Goal: Information Seeking & Learning: Find specific page/section

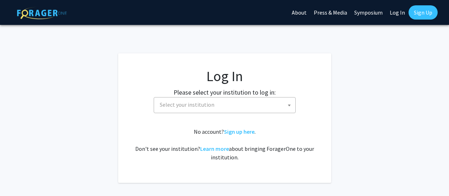
select select
click at [274, 107] on span "Select your institution" at bounding box center [226, 104] width 139 height 15
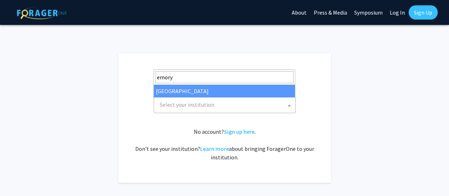
type input "emory"
select select "12"
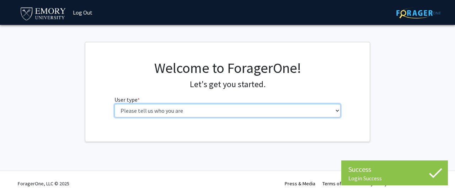
click at [147, 109] on select "Please tell us who you are Undergraduate Student Master's Student Doctoral Cand…" at bounding box center [227, 110] width 226 height 13
select select "1: undergrad"
click at [114, 104] on select "Please tell us who you are Undergraduate Student Master's Student Doctoral Cand…" at bounding box center [227, 110] width 226 height 13
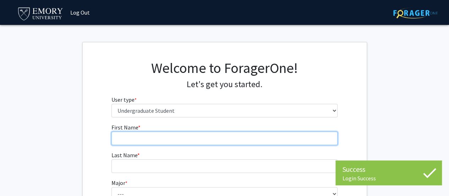
click at [193, 140] on input "First Name * required" at bounding box center [225, 137] width 226 height 13
type input "CLAIRE"
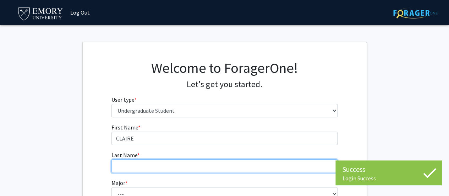
type input "LEE"
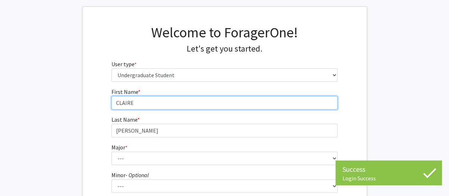
scroll to position [62, 0]
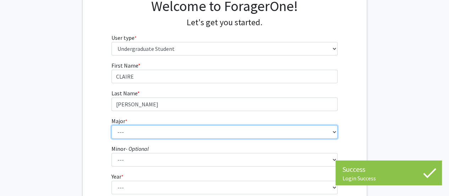
click at [155, 127] on select "--- Accounting African American Studies African Studies American Studies Analyt…" at bounding box center [225, 131] width 226 height 13
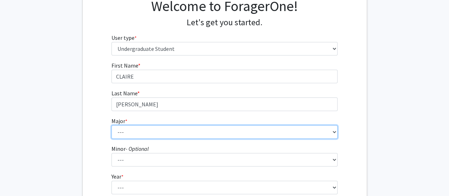
select select "12: 973"
click at [112, 125] on select "--- Accounting African American Studies African Studies American Studies Analyt…" at bounding box center [225, 131] width 226 height 13
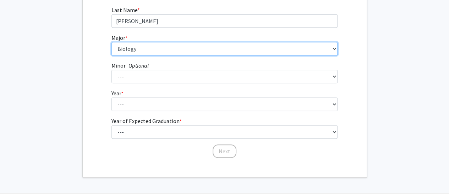
scroll to position [146, 0]
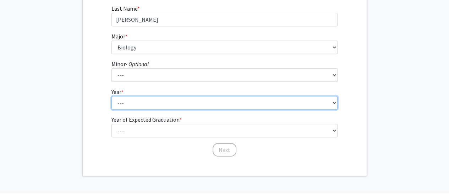
click at [153, 99] on select "--- First-year Sophomore Junior Senior Postbaccalaureate Certificate" at bounding box center [225, 102] width 226 height 13
select select "1: first-year"
click at [112, 96] on select "--- First-year Sophomore Junior Senior Postbaccalaureate Certificate" at bounding box center [225, 102] width 226 height 13
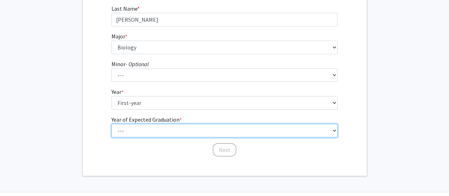
click at [146, 131] on select "--- 2025 2026 2027 2028 2029 2030 2031 2032 2033 2034" at bounding box center [225, 130] width 226 height 13
click at [112, 124] on select "--- 2025 2026 2027 2028 2029 2030 2031 2032 2033 2034" at bounding box center [225, 130] width 226 height 13
click at [135, 130] on select "--- 2025 2026 2027 2028 2029 2030 2031 2032 2033 2034" at bounding box center [225, 130] width 226 height 13
select select "5: 2029"
click at [112, 124] on select "--- 2025 2026 2027 2028 2029 2030 2031 2032 2033 2034" at bounding box center [225, 130] width 226 height 13
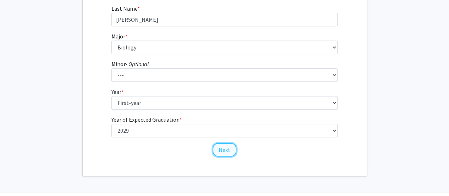
click at [229, 150] on button "Next" at bounding box center [225, 149] width 24 height 13
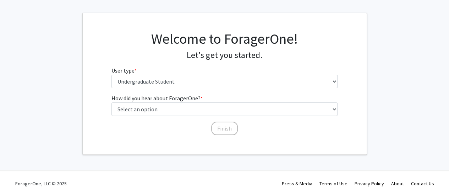
scroll to position [0, 0]
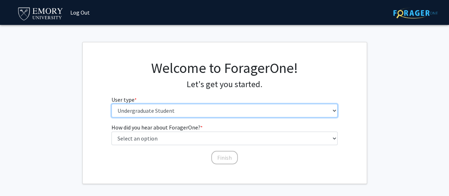
click at [176, 110] on select "Please tell us who you are Undergraduate Student Master's Student Doctoral Cand…" at bounding box center [225, 110] width 226 height 13
click at [112, 104] on select "Please tell us who you are Undergraduate Student Master's Student Doctoral Cand…" at bounding box center [225, 110] width 226 height 13
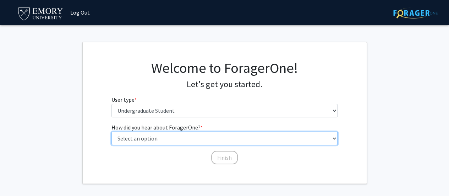
click at [169, 137] on select "Select an option Peer/student recommendation Faculty/staff recommendation Unive…" at bounding box center [225, 137] width 226 height 13
select select "3: university_website"
click at [112, 131] on select "Select an option Peer/student recommendation Faculty/staff recommendation Unive…" at bounding box center [225, 137] width 226 height 13
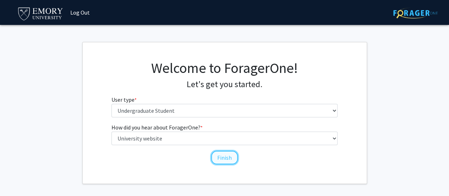
click at [223, 161] on button "Finish" at bounding box center [224, 157] width 27 height 13
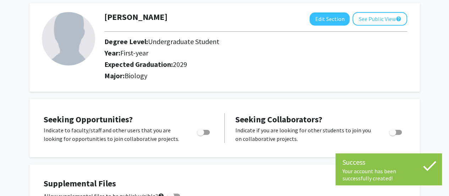
scroll to position [36, 0]
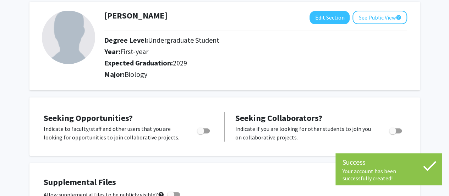
click at [79, 42] on img at bounding box center [68, 37] width 53 height 53
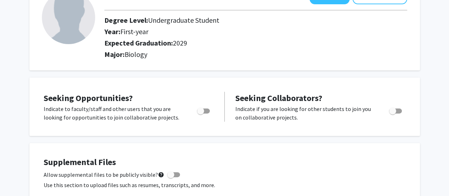
scroll to position [0, 0]
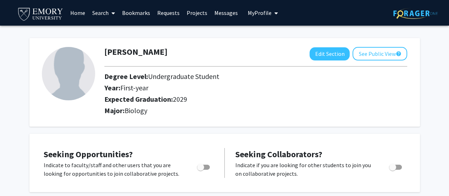
click at [197, 15] on link "Projects" at bounding box center [197, 12] width 28 height 25
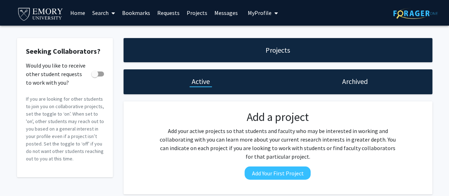
click at [100, 75] on span at bounding box center [97, 73] width 13 height 5
click at [95, 76] on input "Would you like to receive other student requests to work with you?" at bounding box center [94, 76] width 0 height 0
checkbox input "true"
click at [135, 15] on link "Bookmarks" at bounding box center [136, 12] width 35 height 25
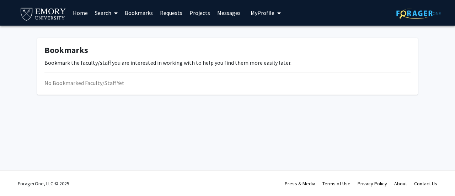
click at [107, 16] on link "Search" at bounding box center [106, 12] width 30 height 25
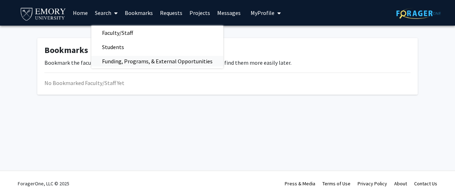
click at [115, 60] on span "Funding, Programs, & External Opportunities" at bounding box center [157, 61] width 132 height 14
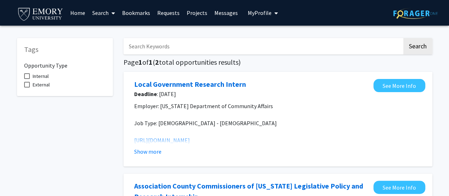
click at [105, 12] on link "Search" at bounding box center [104, 12] width 30 height 25
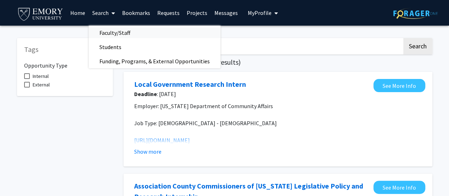
click at [115, 34] on span "Faculty/Staff" at bounding box center [115, 33] width 52 height 14
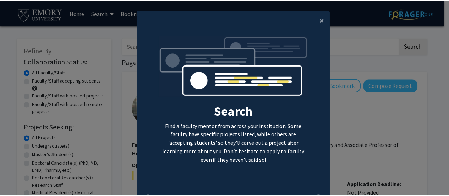
scroll to position [40, 0]
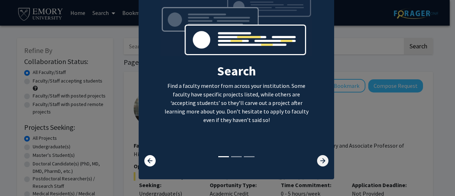
click at [317, 161] on icon at bounding box center [322, 160] width 11 height 11
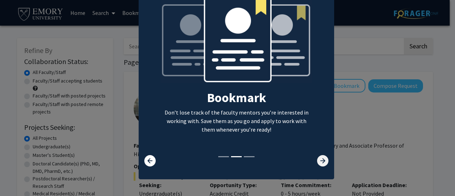
click at [317, 161] on icon at bounding box center [322, 160] width 11 height 11
click at [149, 158] on icon at bounding box center [149, 160] width 11 height 11
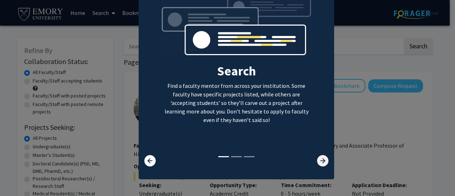
click at [317, 159] on icon at bounding box center [322, 160] width 11 height 11
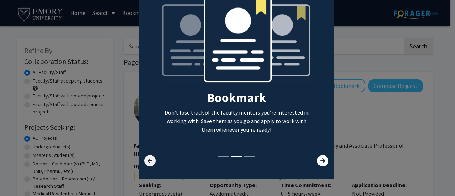
click at [152, 157] on icon at bounding box center [149, 160] width 11 height 11
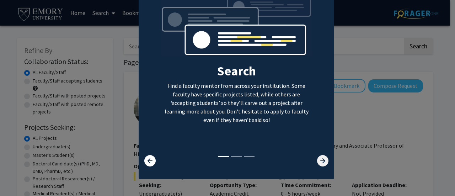
click at [317, 157] on icon at bounding box center [322, 160] width 11 height 11
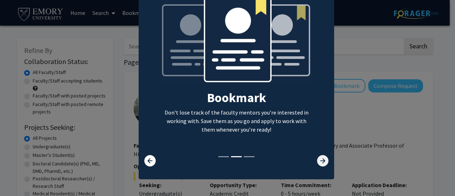
click at [317, 157] on icon at bounding box center [322, 160] width 11 height 11
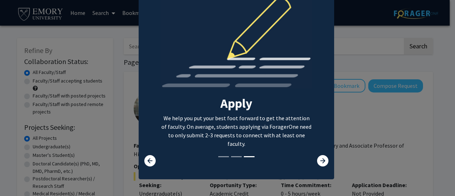
click at [338, 140] on modal-container "× Search Find a faculty mentor from across your institution. Some faculty have …" at bounding box center [227, 98] width 455 height 196
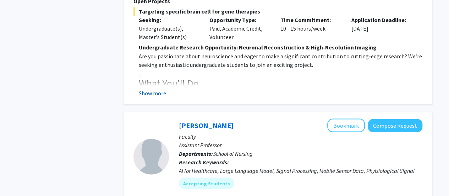
scroll to position [633, 0]
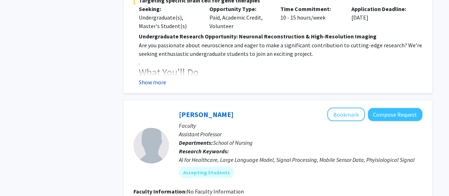
click at [150, 77] on button "Show more" at bounding box center [152, 81] width 27 height 9
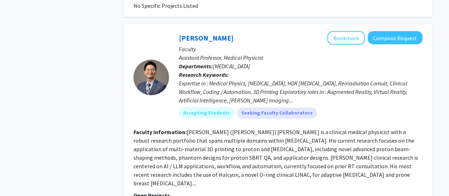
scroll to position [2113, 0]
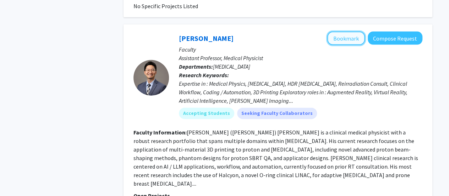
click at [348, 32] on button "Bookmark" at bounding box center [346, 38] width 38 height 13
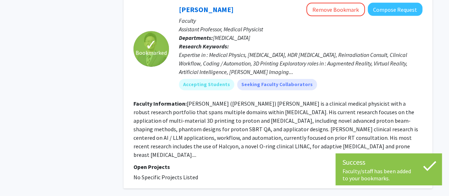
scroll to position [2142, 0]
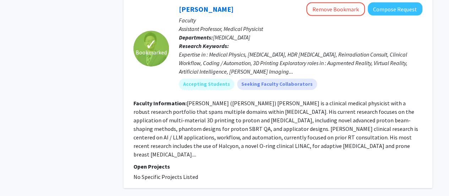
click at [282, 162] on p "Open Projects" at bounding box center [278, 166] width 289 height 9
click at [266, 124] on section "Faculty Information: Dr. Suk Whan (Paul) Yoon is a clinical medical physicist w…" at bounding box center [278, 129] width 289 height 60
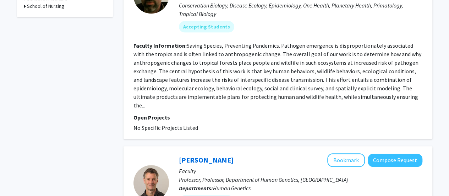
scroll to position [299, 0]
